Goal: Information Seeking & Learning: Learn about a topic

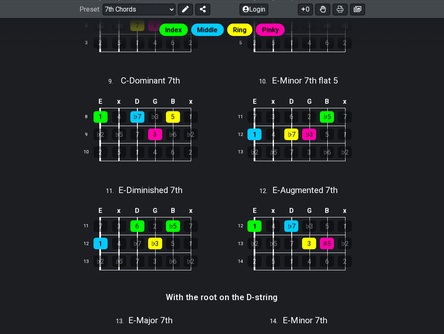
scroll to position [718, 0]
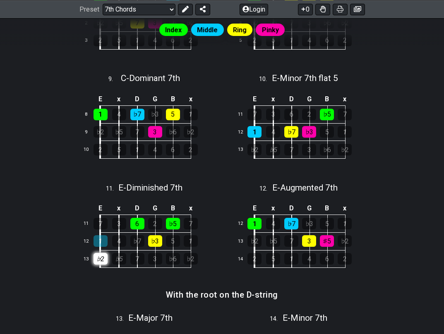
drag, startPoint x: 101, startPoint y: 238, endPoint x: 100, endPoint y: 252, distance: 13.7
click at [100, 252] on tbody "E x D G B x 11 7 3 6 2 ♭5 7 12 1 4 ♭7 ♭3 5 1 13 ♭2 ♭5 7 3 ♭6 ♭2" at bounding box center [144, 235] width 129 height 66
drag, startPoint x: 102, startPoint y: 256, endPoint x: 101, endPoint y: 234, distance: 22.4
click at [101, 234] on tbody "E x D G B x 11 7 3 6 2 ♭5 7 12 1 4 ♭7 ♭3 5 1 13 ♭2 ♭5 7 3 ♭6 ♭2" at bounding box center [144, 235] width 129 height 66
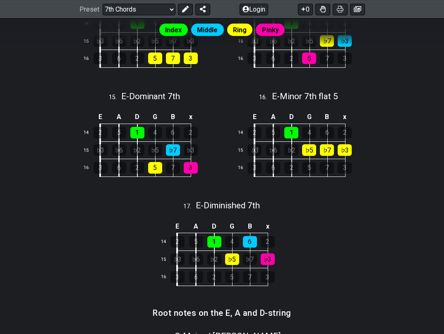
scroll to position [1082, 0]
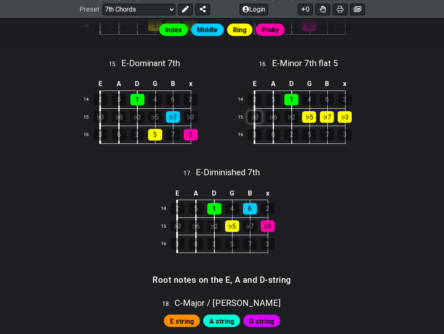
click at [257, 113] on div "♭3" at bounding box center [254, 117] width 14 height 12
click at [256, 118] on div "♭3" at bounding box center [254, 117] width 14 height 12
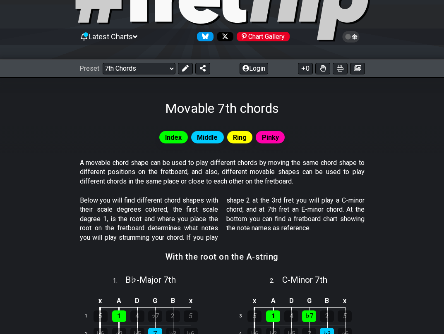
scroll to position [62, 0]
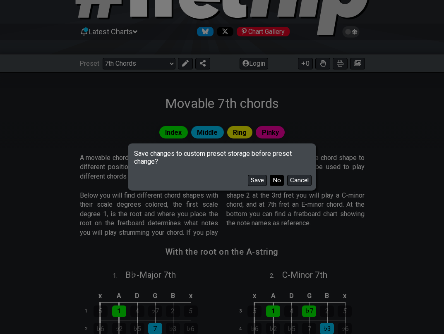
click at [278, 182] on button "No" at bounding box center [277, 180] width 14 height 11
select select "/guitar-scales-generator"
select select "A"
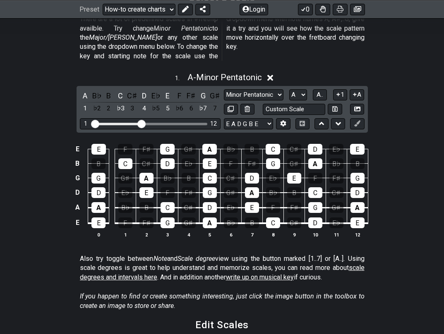
scroll to position [233, 0]
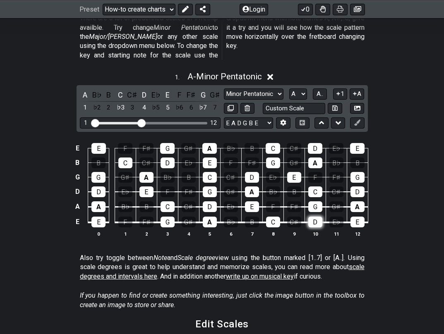
click at [318, 217] on div "D" at bounding box center [315, 222] width 14 height 11
click at [315, 217] on div "D" at bounding box center [315, 222] width 14 height 11
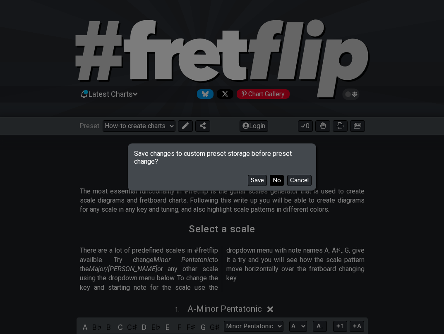
click at [281, 184] on button "No" at bounding box center [277, 180] width 14 height 11
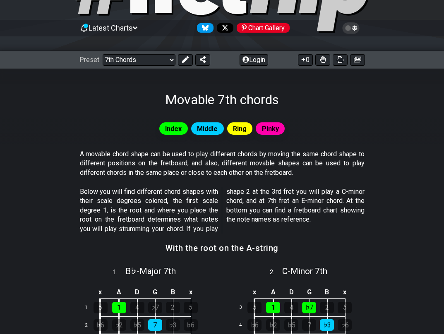
scroll to position [66, 0]
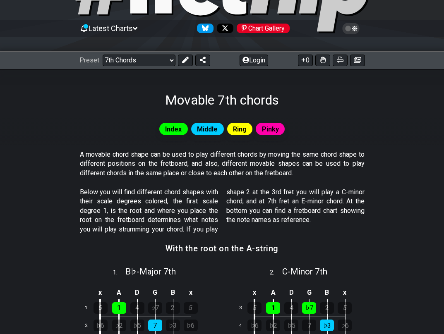
click at [176, 128] on span "Index" at bounding box center [173, 129] width 17 height 12
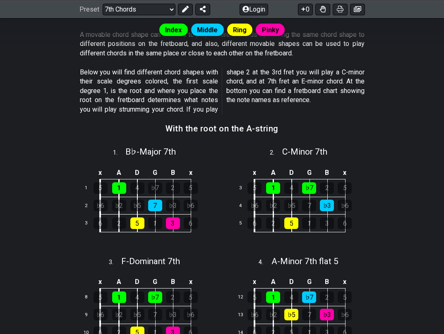
scroll to position [187, 0]
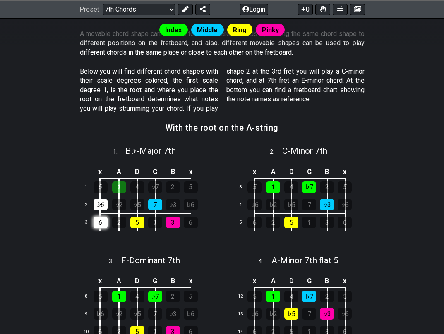
drag, startPoint x: 119, startPoint y: 183, endPoint x: 102, endPoint y: 226, distance: 46.6
click at [102, 226] on tbody "x A D G B x 1 5 1 4 ♭7 2 5 2 ♭6 ♭2 ♭5 7 ♭3 ♭6 3 6 2 5 1 3 6" at bounding box center [144, 198] width 129 height 66
click at [103, 220] on div "6" at bounding box center [101, 223] width 14 height 12
click at [103, 194] on td "5" at bounding box center [109, 188] width 19 height 18
click at [101, 204] on div "♭6" at bounding box center [101, 205] width 14 height 12
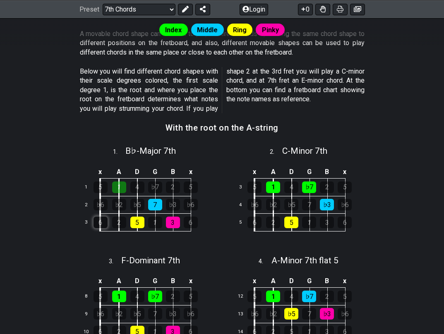
click at [99, 222] on div "6" at bounding box center [101, 223] width 14 height 12
drag, startPoint x: 124, startPoint y: 185, endPoint x: 127, endPoint y: 155, distance: 30.7
click at [115, 190] on div "1" at bounding box center [119, 188] width 14 height 12
click at [140, 224] on div "5" at bounding box center [137, 223] width 14 height 12
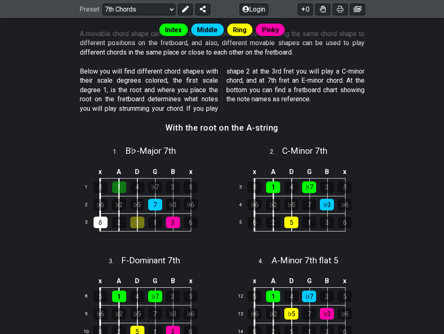
click at [138, 179] on td "4" at bounding box center [146, 188] width 18 height 18
click at [137, 185] on div "4" at bounding box center [137, 188] width 14 height 12
click at [159, 207] on div "7" at bounding box center [155, 205] width 14 height 12
click at [171, 220] on div "3" at bounding box center [173, 223] width 14 height 12
click at [153, 223] on div "1" at bounding box center [155, 223] width 14 height 12
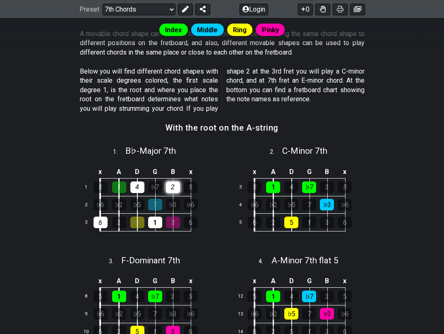
click at [172, 186] on div "2" at bounding box center [173, 188] width 14 height 12
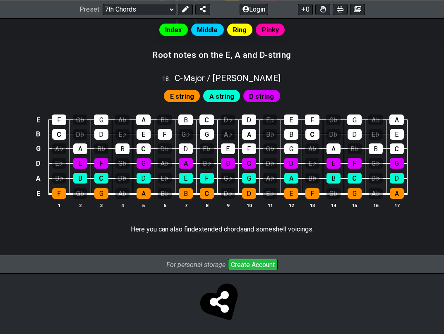
scroll to position [1307, 0]
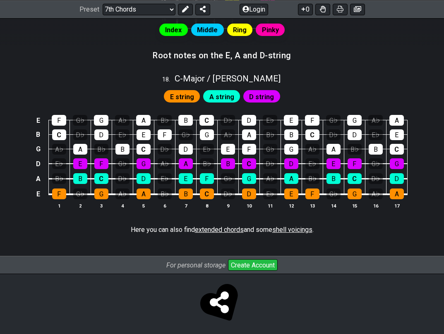
click at [185, 91] on span "E string" at bounding box center [182, 97] width 24 height 12
click at [181, 92] on span "E string" at bounding box center [182, 97] width 24 height 12
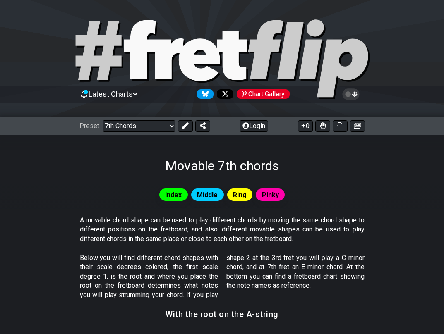
scroll to position [0, 0]
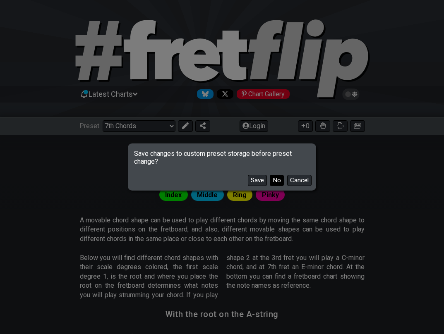
click at [276, 180] on button "No" at bounding box center [277, 180] width 14 height 11
select select "/minor-triad-arpeggios"
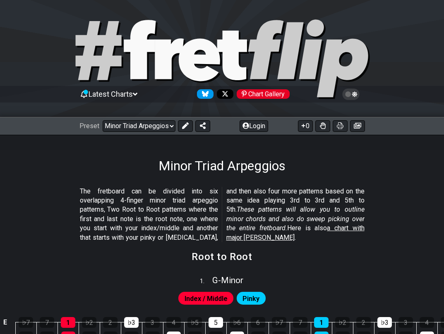
scroll to position [0, 0]
